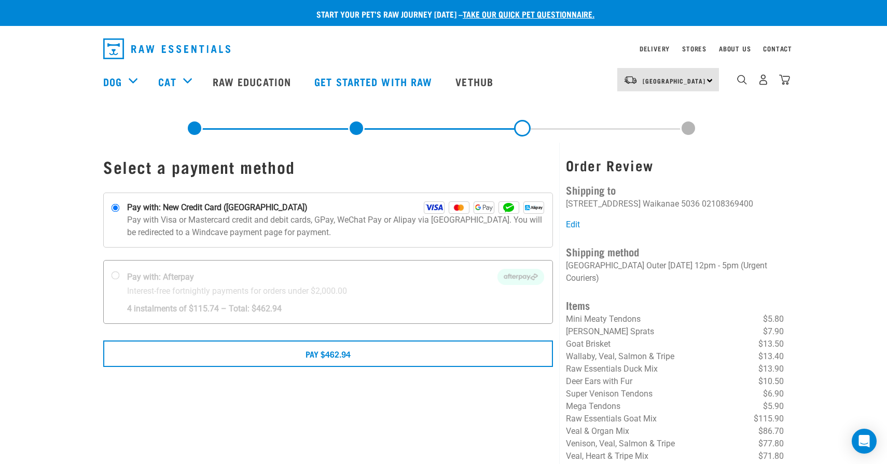
click at [197, 305] on div at bounding box center [328, 291] width 449 height 63
click at [120, 280] on input "Pay with: Afterpay Interest-free fortnightly payments for orders under $2,000.00" at bounding box center [115, 275] width 8 height 8
radio input "true"
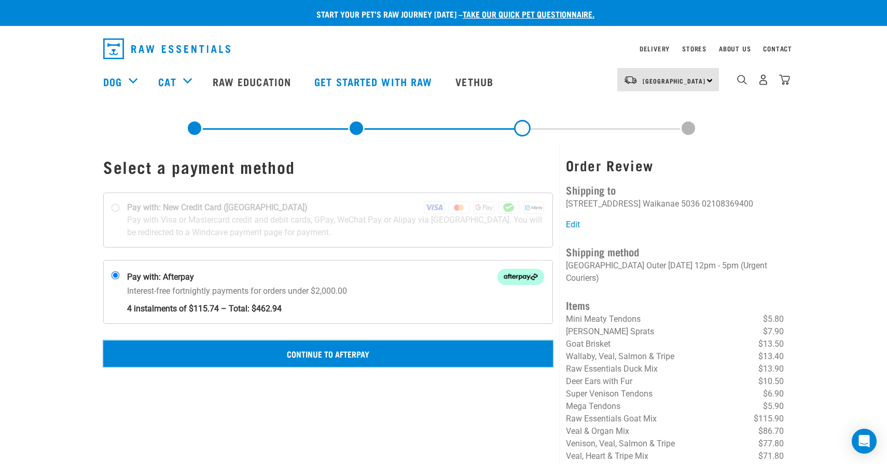
click at [382, 350] on button "Continue to Afterpay" at bounding box center [328, 353] width 450 height 26
click at [327, 353] on button "Confirm Payment" at bounding box center [328, 353] width 450 height 26
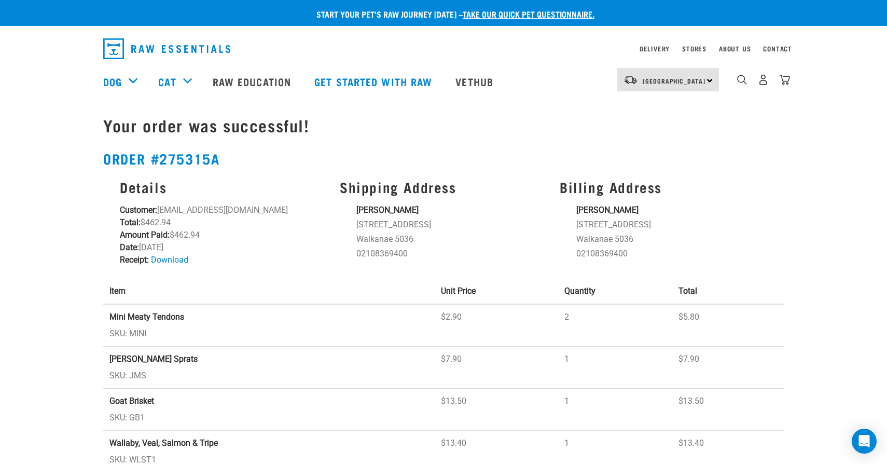
click at [747, 256] on li "02108369400" at bounding box center [671, 253] width 191 height 12
click at [492, 151] on h2 "Order #275315a" at bounding box center [443, 158] width 680 height 16
click at [8, 154] on div "Start your pet’s raw journey today – take our quick pet questionnaire. Delivery…" at bounding box center [443, 461] width 887 height 922
